Goal: Transaction & Acquisition: Purchase product/service

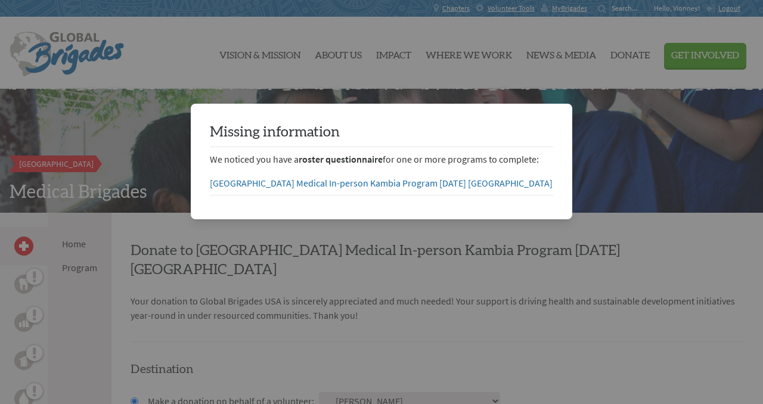
click at [539, 200] on div "Missing information We noticed you have a roster questionnaire for one or more …" at bounding box center [381, 162] width 343 height 78
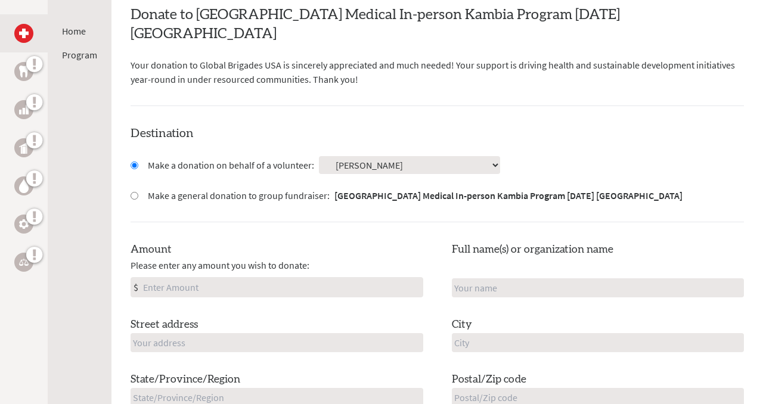
scroll to position [237, 0]
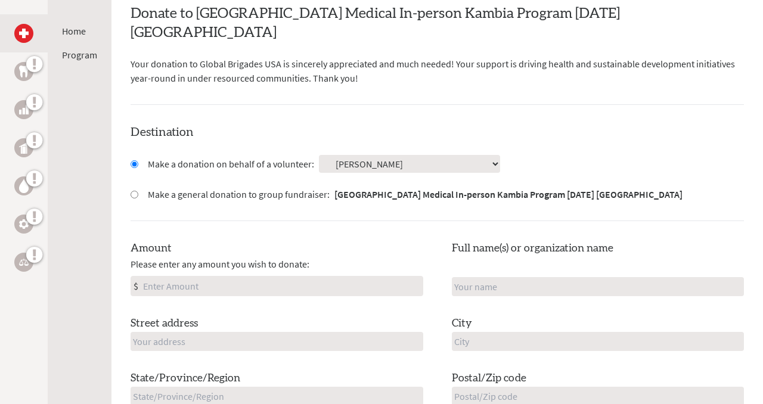
click at [254, 277] on input "Amount" at bounding box center [282, 286] width 282 height 19
type input "115"
click at [549, 215] on div "Destination Make a donation on behalf of a volunteer: Select a volunteer... Adi…" at bounding box center [438, 302] width 614 height 357
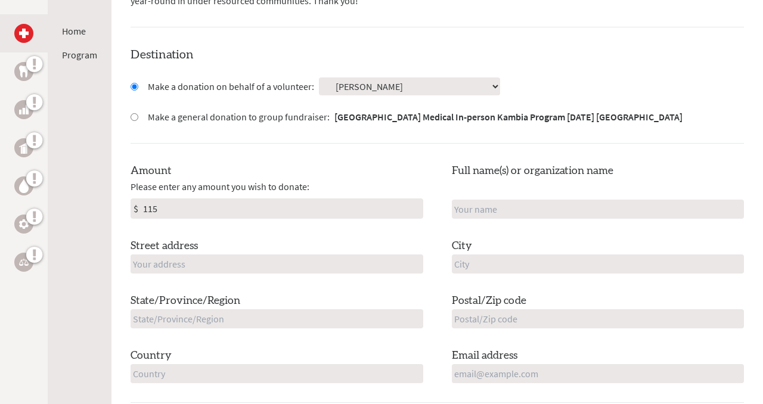
scroll to position [316, 0]
click at [292, 253] on input "text" at bounding box center [277, 262] width 293 height 19
type input "[STREET_ADDRESS]"
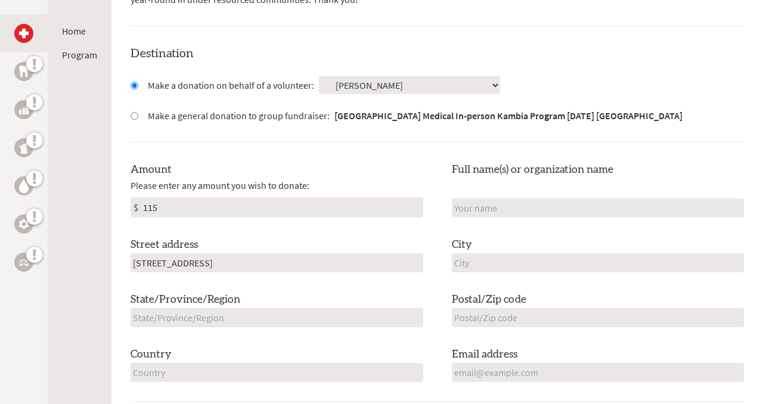
type input "[PERSON_NAME]"
type input "[US_STATE][GEOGRAPHIC_DATA]"
type input "IN"
type input "46360"
type input "[GEOGRAPHIC_DATA]"
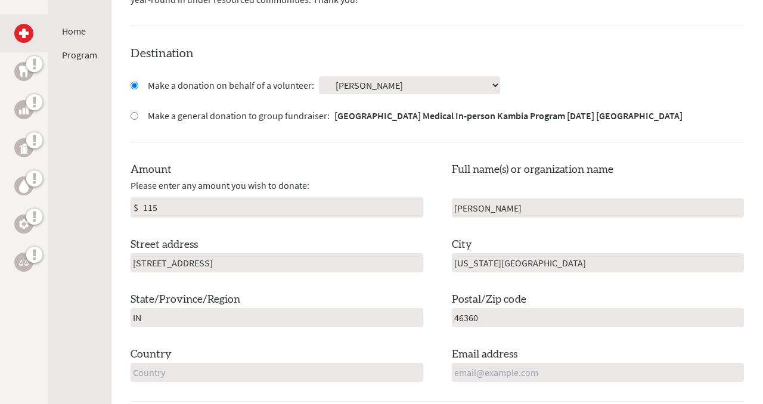
type input "[EMAIL_ADDRESS][PERSON_NAME][DOMAIN_NAME]"
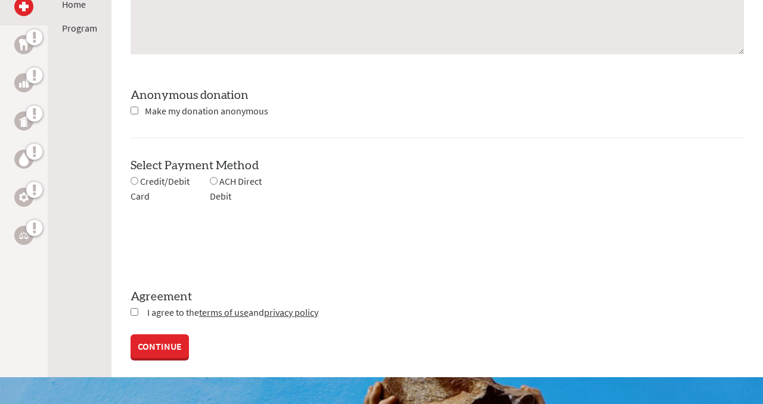
scroll to position [1058, 0]
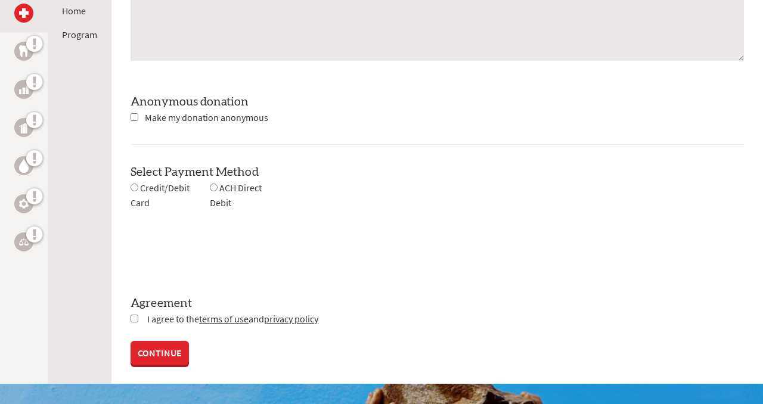
click at [132, 181] on div "Credit/Debit Card" at bounding box center [170, 196] width 79 height 30
click at [132, 184] on input "radio" at bounding box center [135, 188] width 8 height 8
radio input "true"
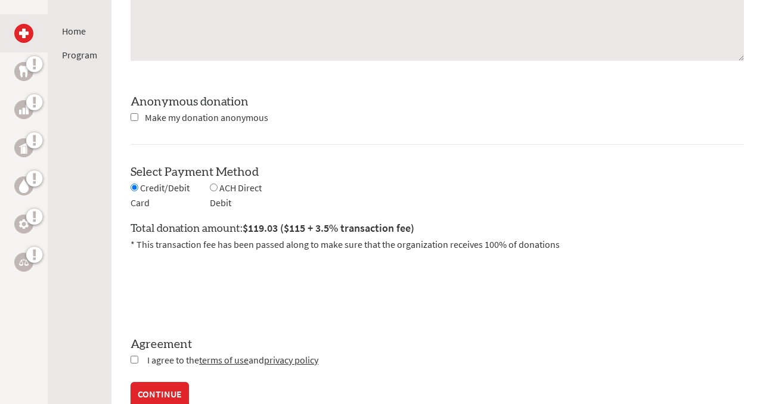
click at [134, 356] on input "checkbox" at bounding box center [135, 360] width 8 height 8
checkbox input "true"
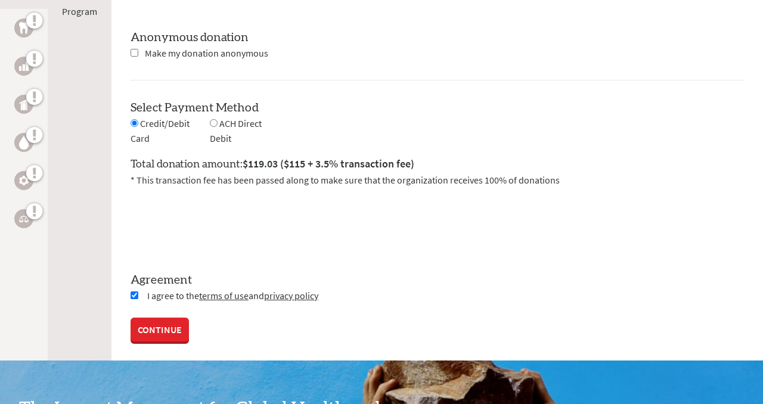
scroll to position [1134, 0]
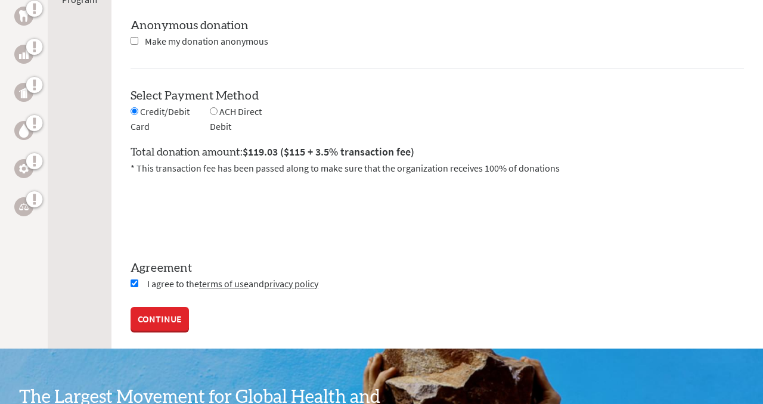
click at [172, 307] on link "CONTINUE" at bounding box center [160, 319] width 58 height 24
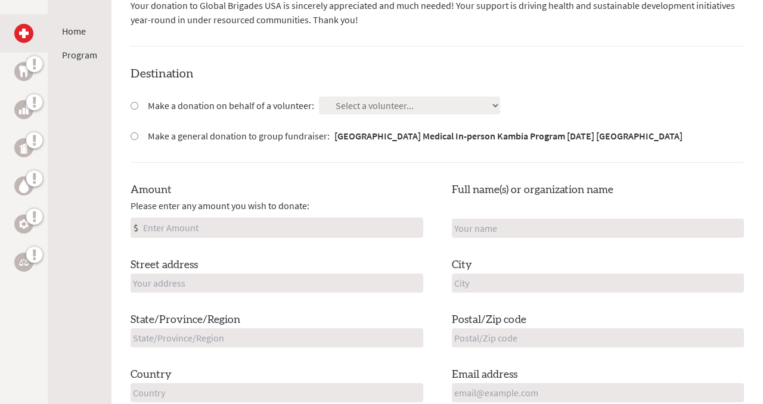
scroll to position [54, 0]
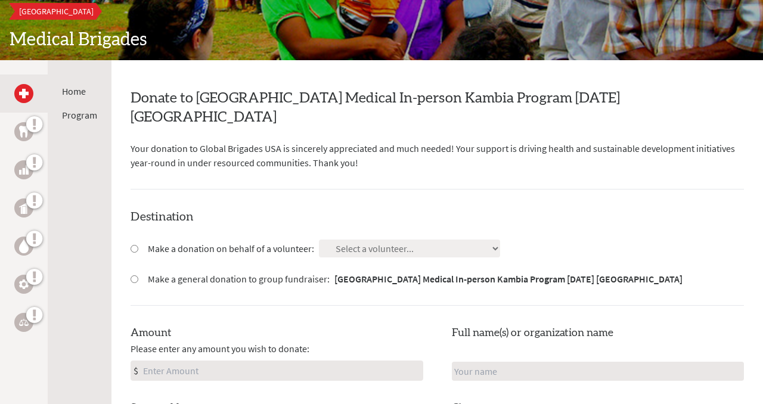
scroll to position [157, 0]
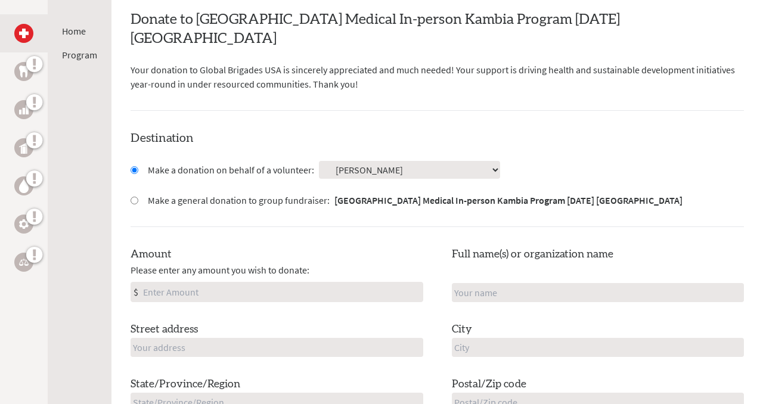
scroll to position [243, 0]
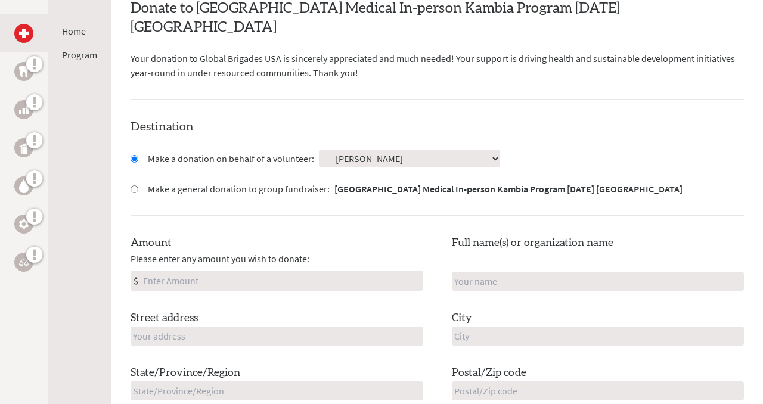
click at [298, 271] on input "Amount" at bounding box center [282, 280] width 282 height 19
type input "115"
click at [264, 310] on div "Street address" at bounding box center [277, 328] width 293 height 36
click at [263, 327] on input "text" at bounding box center [277, 336] width 293 height 19
type input "[STREET_ADDRESS]"
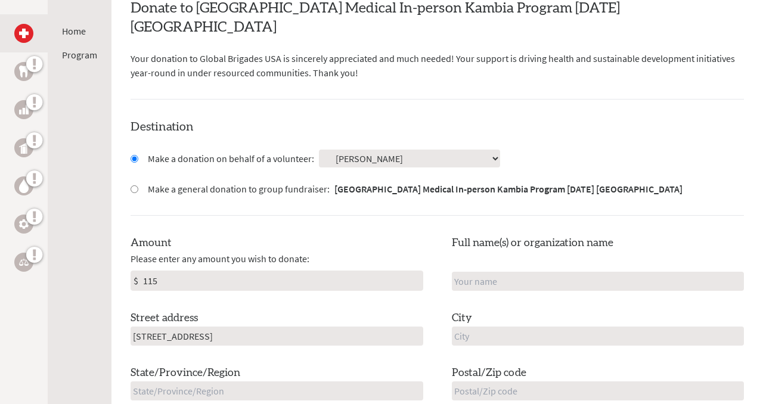
type input "[PERSON_NAME]"
type input "[US_STATE][GEOGRAPHIC_DATA]"
type input "IN"
type input "46360"
type input "[GEOGRAPHIC_DATA]"
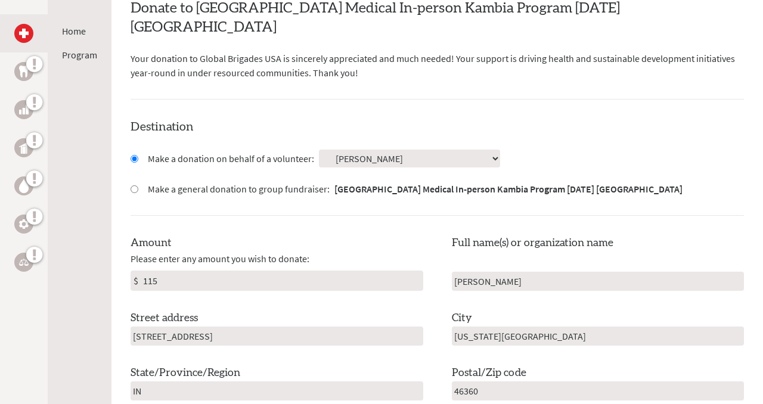
type input "[EMAIL_ADDRESS][PERSON_NAME][DOMAIN_NAME]"
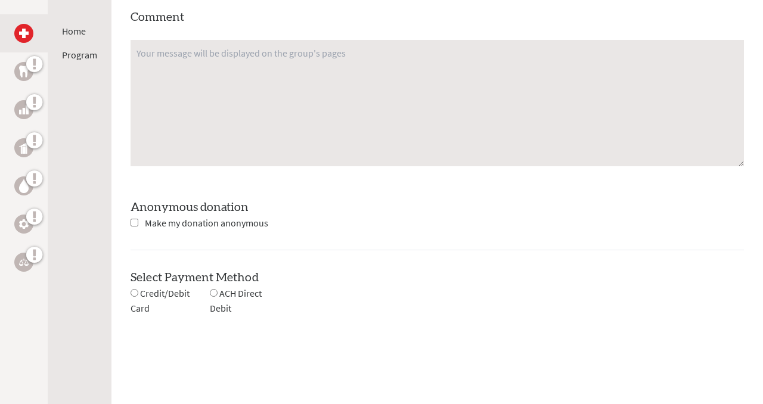
scroll to position [953, 0]
click at [133, 289] on input "radio" at bounding box center [135, 293] width 8 height 8
radio input "true"
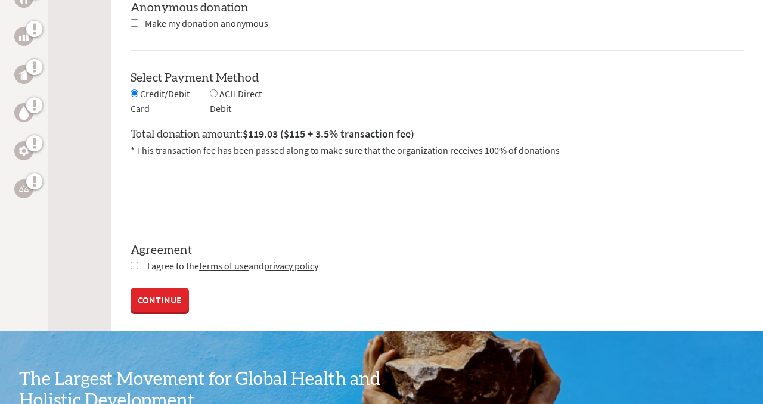
scroll to position [1156, 0]
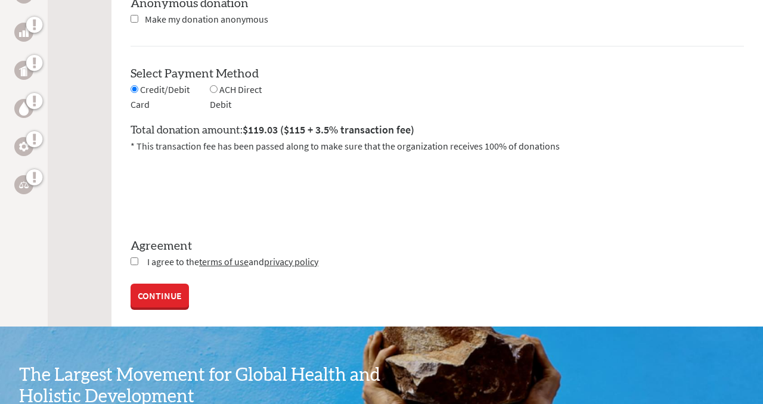
click at [137, 258] on input "checkbox" at bounding box center [135, 262] width 8 height 8
checkbox input "true"
click at [163, 285] on link "CONTINUE" at bounding box center [160, 297] width 58 height 24
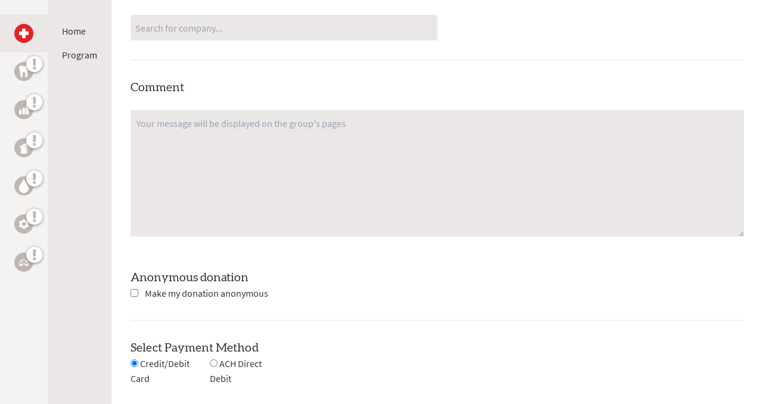
scroll to position [1060, 0]
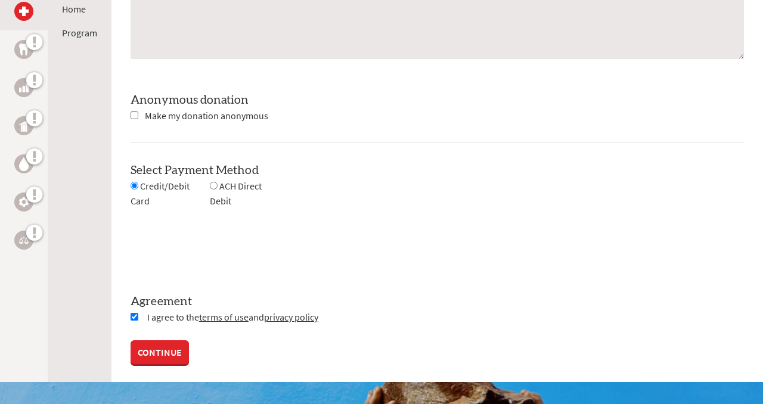
click at [174, 340] on link "CONTINUE" at bounding box center [160, 352] width 58 height 24
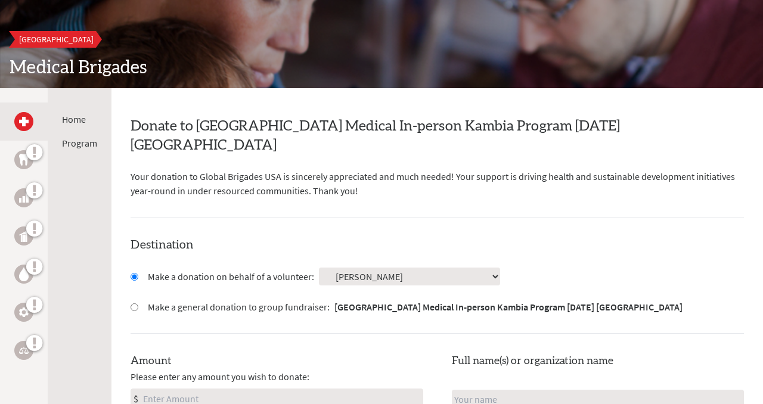
scroll to position [220, 0]
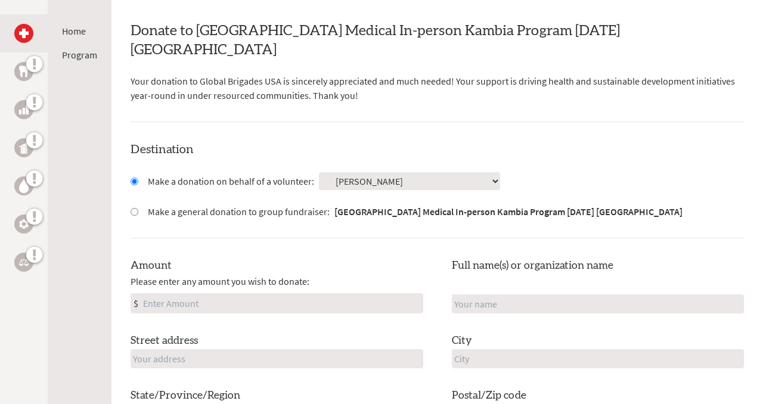
click at [238, 294] on input "Amount" at bounding box center [282, 303] width 282 height 19
type input "115"
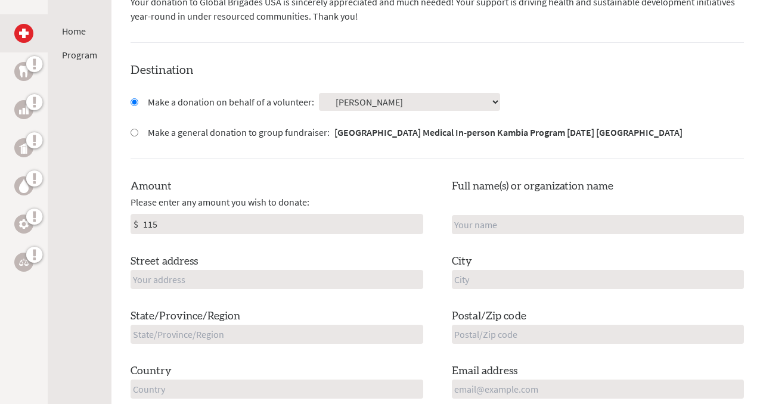
scroll to position [328, 0]
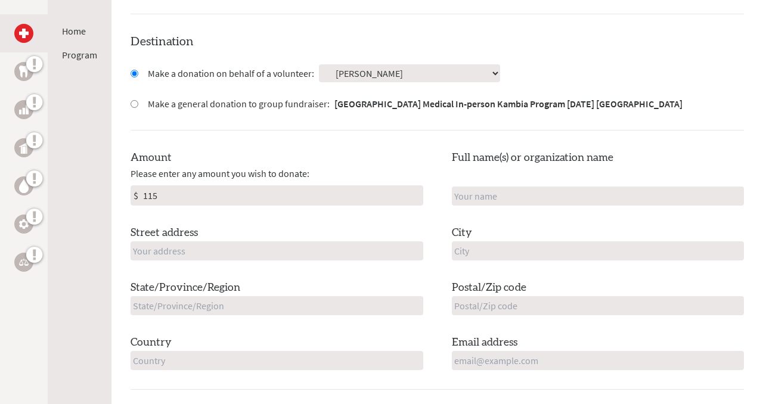
click at [515, 187] on input "text" at bounding box center [598, 196] width 293 height 19
type input "[PERSON_NAME]"
type input "[STREET_ADDRESS]"
type input "[US_STATE][GEOGRAPHIC_DATA]"
type input "IN"
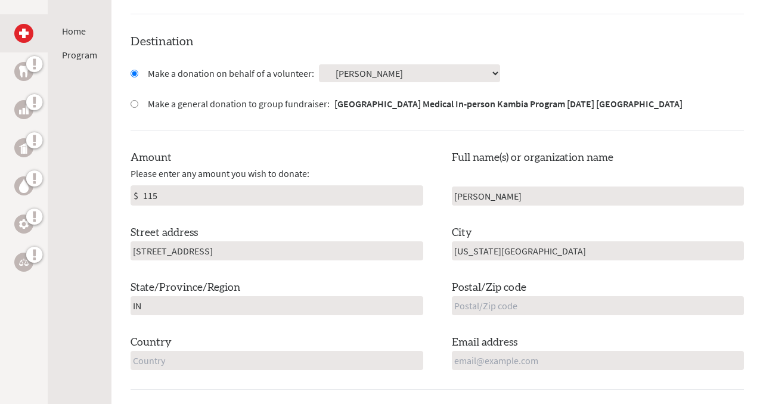
type input "46360"
type input "[GEOGRAPHIC_DATA]"
type input "[EMAIL_ADDRESS][PERSON_NAME][DOMAIN_NAME]"
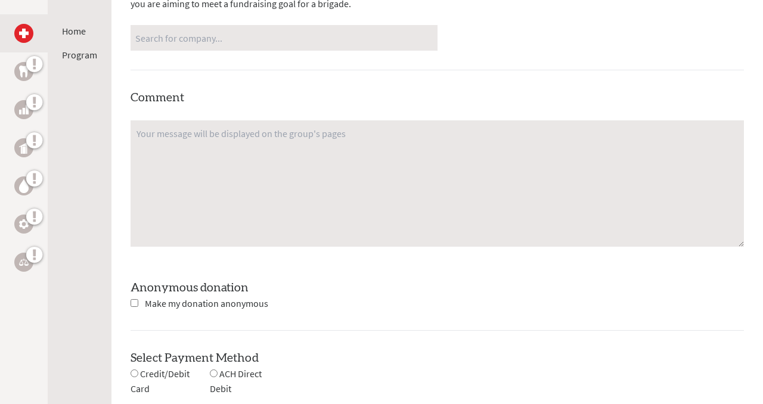
scroll to position [974, 0]
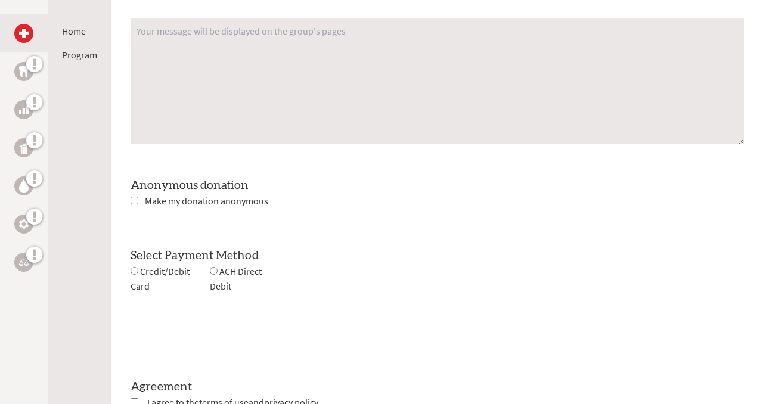
click at [134, 267] on input "radio" at bounding box center [135, 271] width 8 height 8
radio input "true"
